Goal: Transaction & Acquisition: Book appointment/travel/reservation

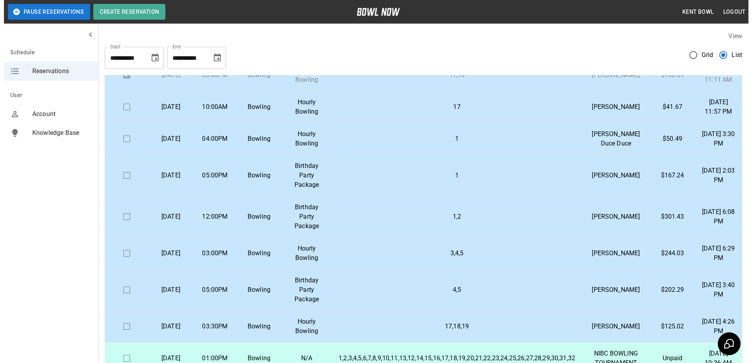
scroll to position [50, 0]
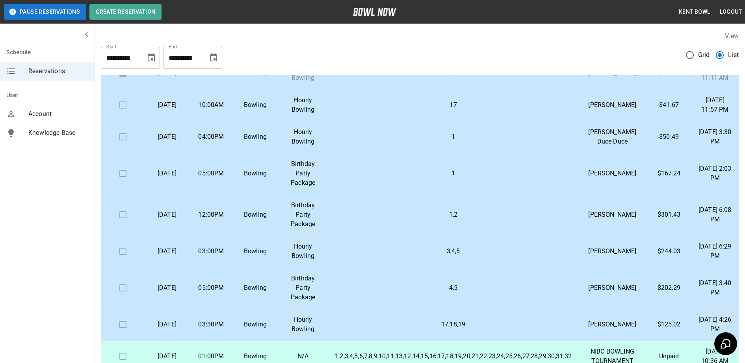
click at [238, 153] on td "Bowling" at bounding box center [255, 137] width 44 height 32
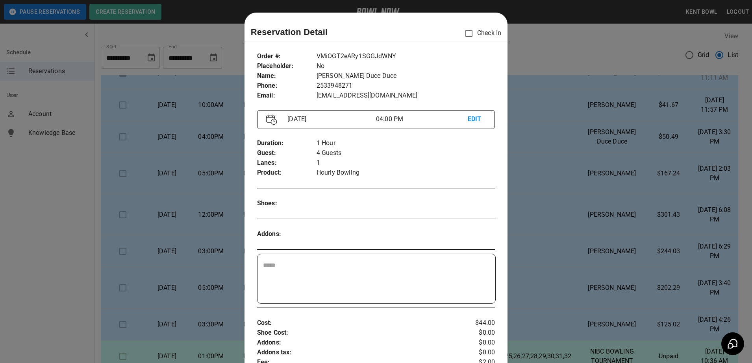
scroll to position [13, 0]
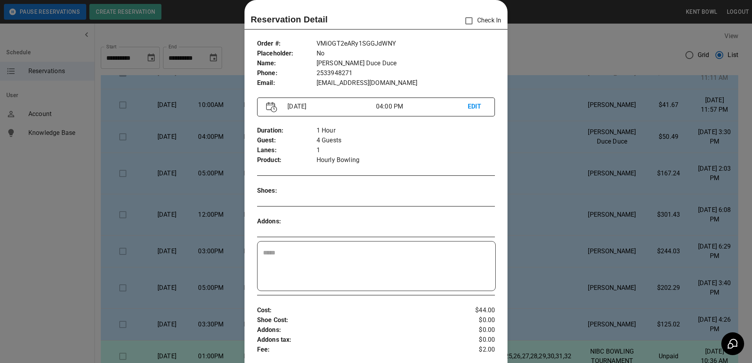
click at [19, 205] on div at bounding box center [376, 181] width 752 height 363
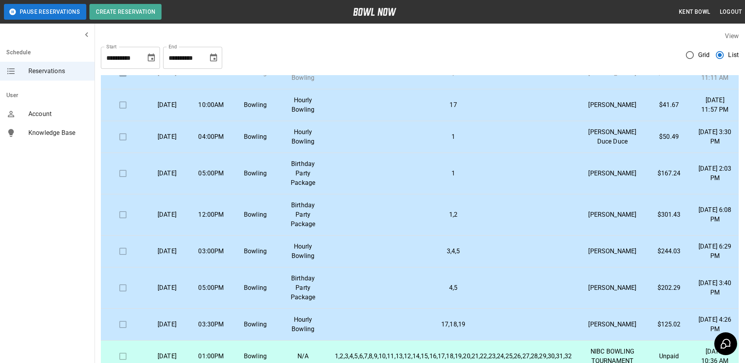
click at [238, 195] on td "Bowling" at bounding box center [255, 173] width 44 height 41
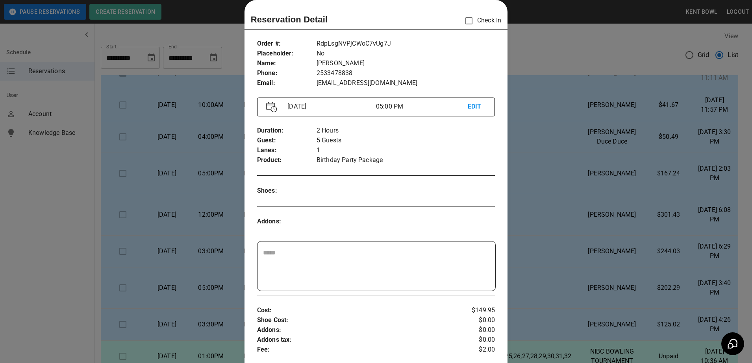
click at [44, 198] on div at bounding box center [376, 181] width 752 height 363
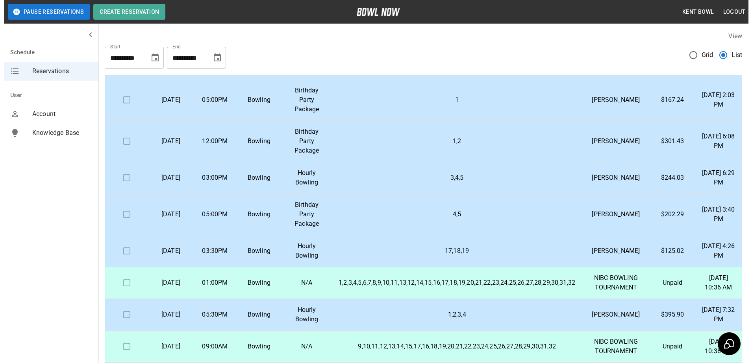
scroll to position [128, 0]
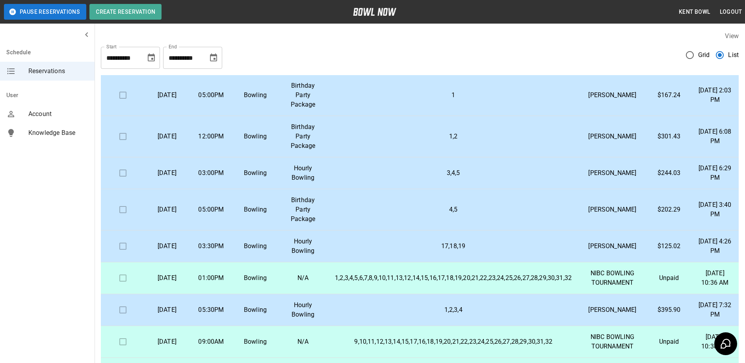
click at [227, 215] on p "05:00PM" at bounding box center [210, 209] width 31 height 9
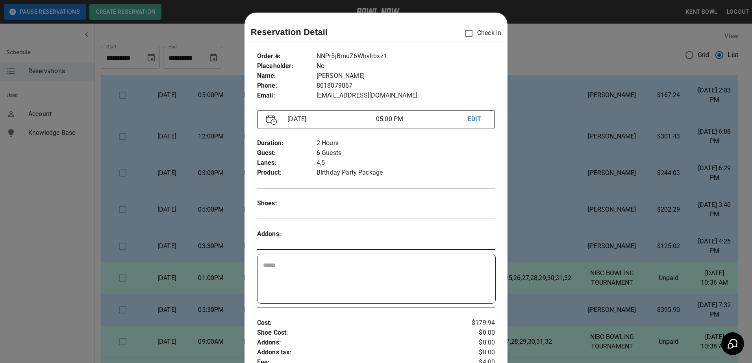
scroll to position [13, 0]
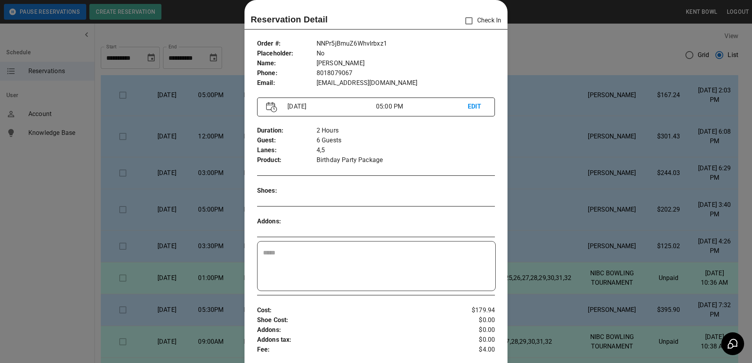
click at [62, 236] on div at bounding box center [376, 181] width 752 height 363
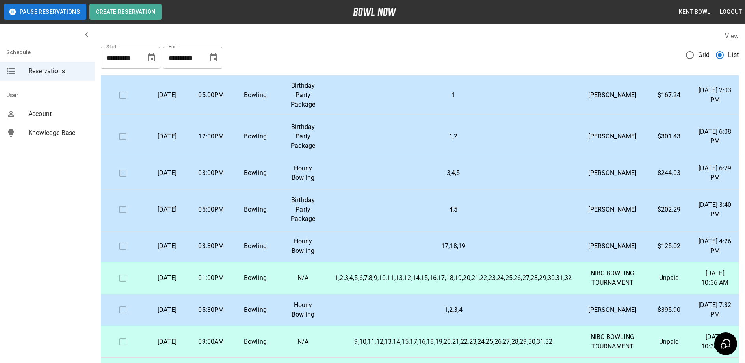
click at [230, 231] on td "05:00PM" at bounding box center [211, 209] width 44 height 41
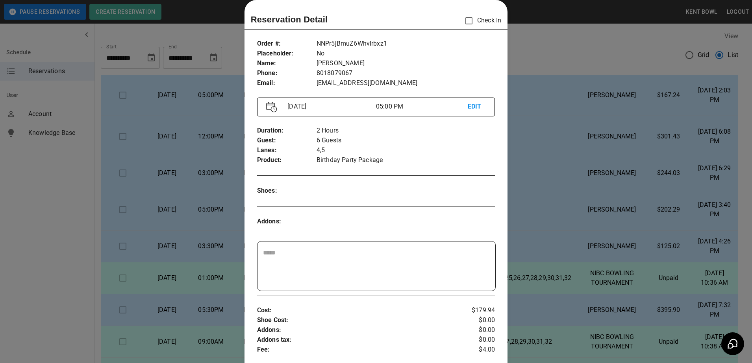
click at [44, 219] on div at bounding box center [376, 181] width 752 height 363
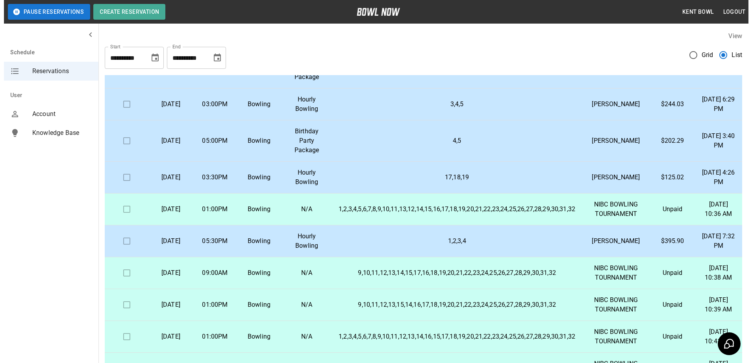
scroll to position [197, 0]
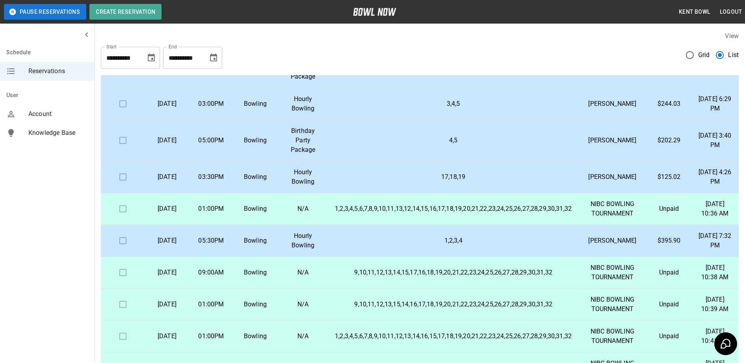
click at [224, 246] on p "05:30PM" at bounding box center [210, 240] width 31 height 9
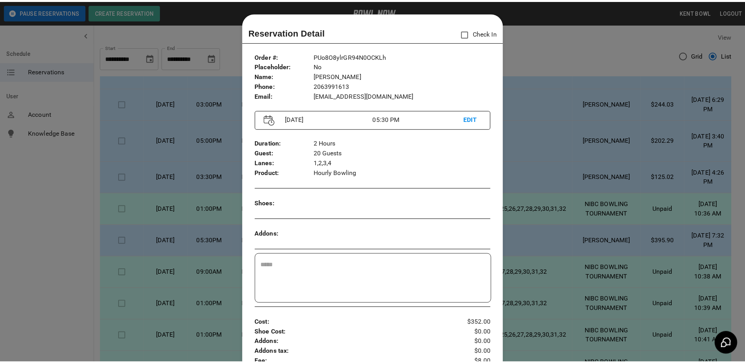
scroll to position [13, 0]
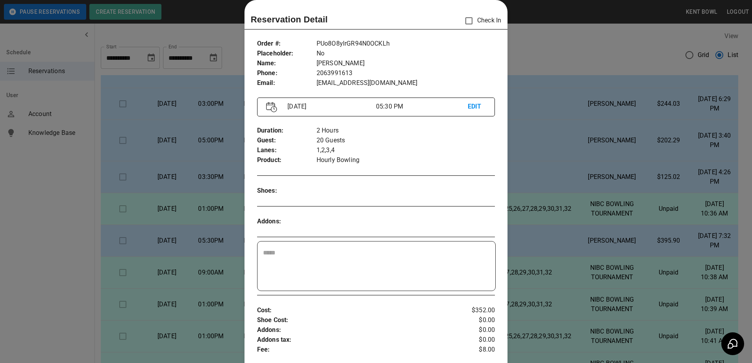
click at [67, 216] on div at bounding box center [376, 181] width 752 height 363
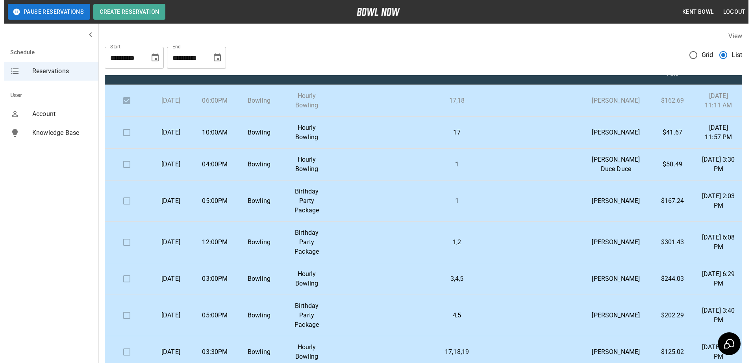
scroll to position [0, 0]
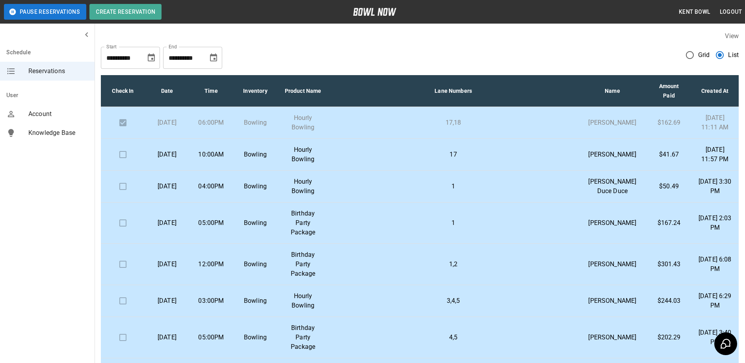
click at [222, 159] on p "10:00AM" at bounding box center [210, 154] width 31 height 9
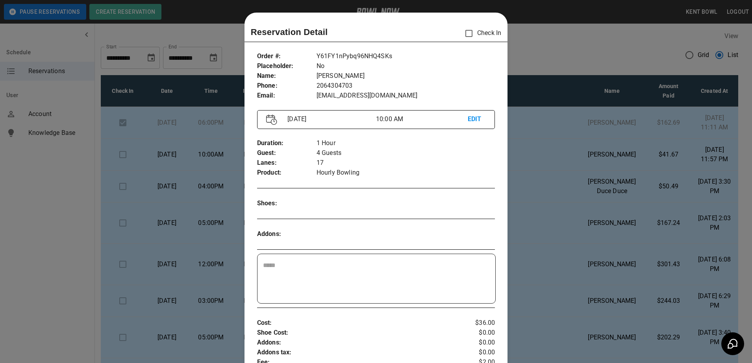
scroll to position [13, 0]
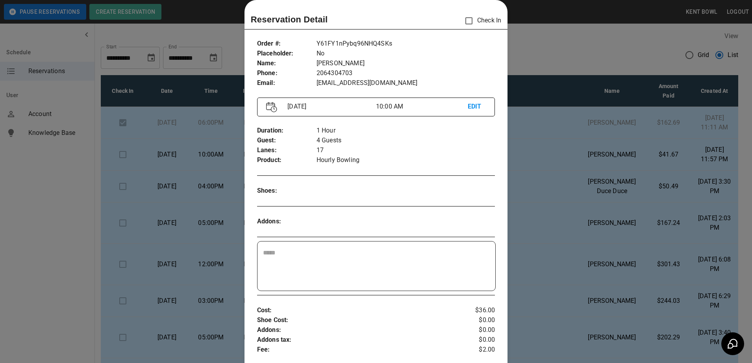
click at [50, 186] on div at bounding box center [376, 181] width 752 height 363
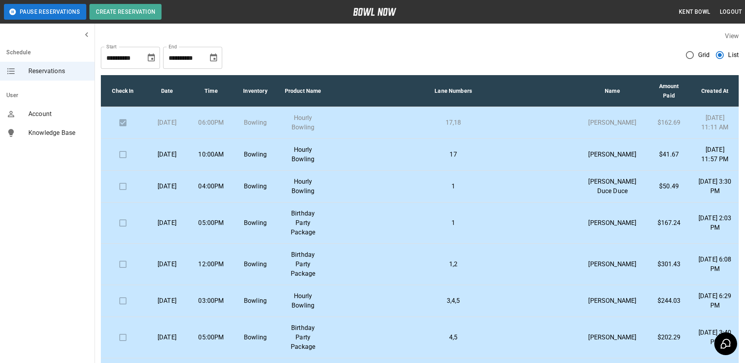
click at [215, 191] on p "04:00PM" at bounding box center [210, 186] width 31 height 9
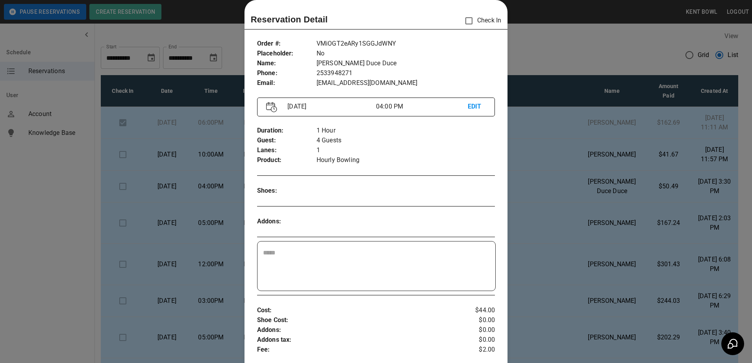
click at [47, 204] on div at bounding box center [376, 181] width 752 height 363
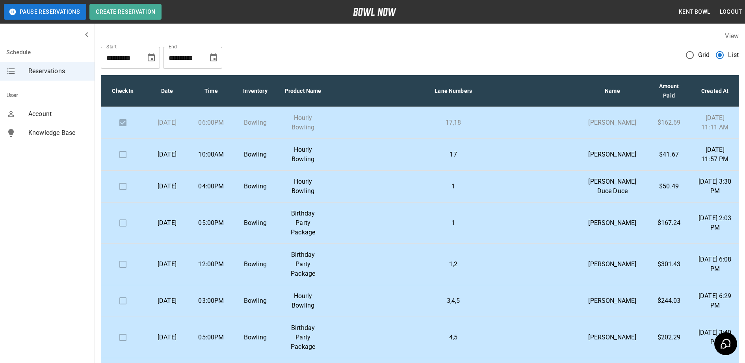
click at [224, 317] on td "03:00PM" at bounding box center [211, 301] width 44 height 32
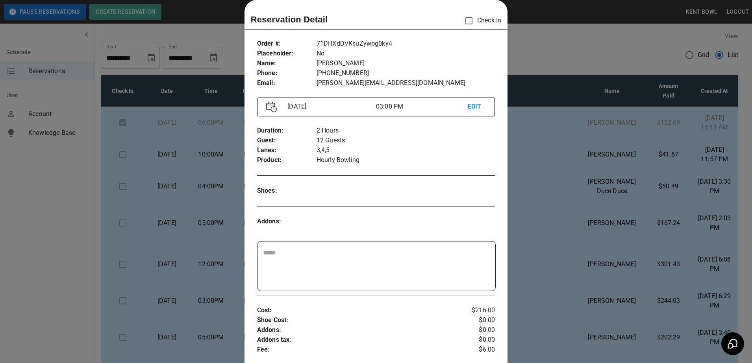
click at [40, 232] on div at bounding box center [376, 181] width 752 height 363
